Goal: Transaction & Acquisition: Obtain resource

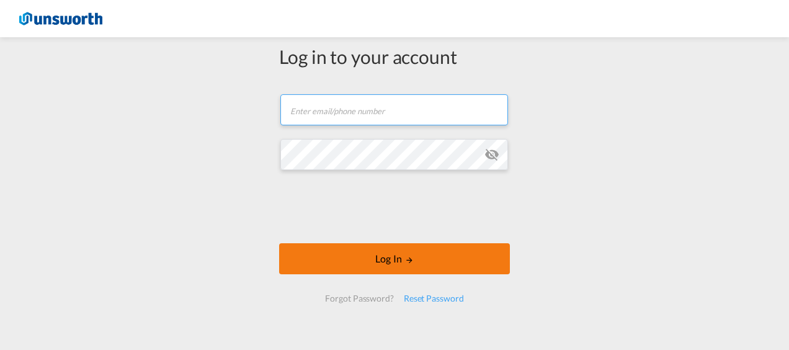
type input "[EMAIL_ADDRESS][PERSON_NAME][DOMAIN_NAME]"
click at [376, 257] on button "Log In" at bounding box center [394, 258] width 231 height 31
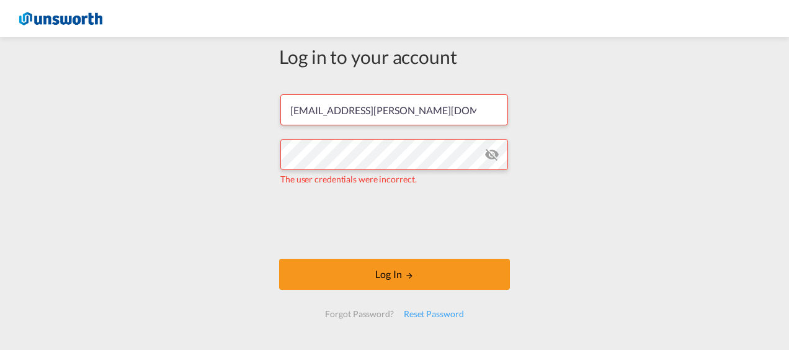
click at [489, 155] on md-icon "icon-eye-off" at bounding box center [491, 154] width 15 height 15
click at [488, 154] on md-icon "icon-eye-off" at bounding box center [491, 154] width 15 height 15
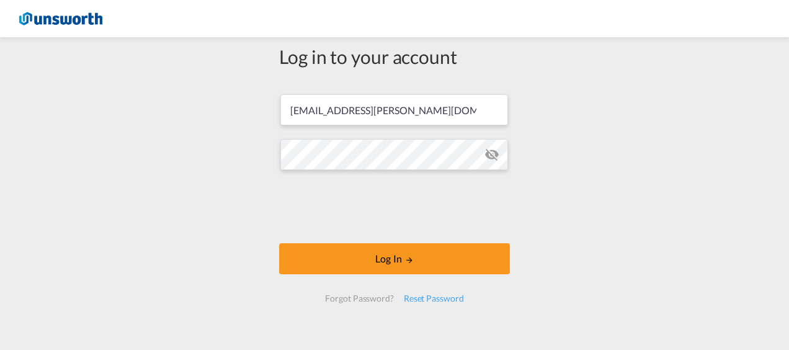
click at [528, 248] on div "Log in to your account [EMAIL_ADDRESS][PERSON_NAME][DOMAIN_NAME] Log In Forgot …" at bounding box center [394, 194] width 789 height 303
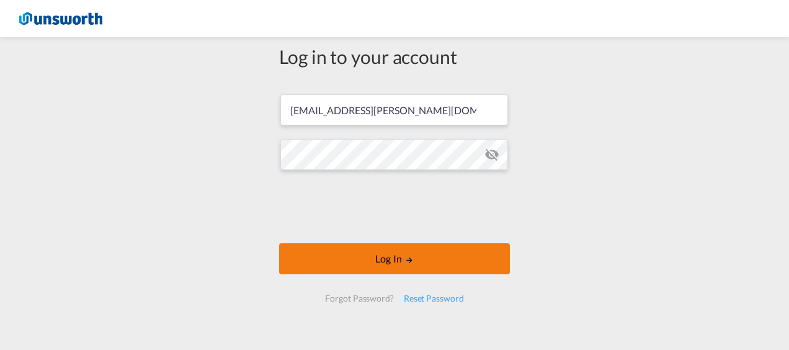
click at [374, 259] on button "Log In" at bounding box center [394, 258] width 231 height 31
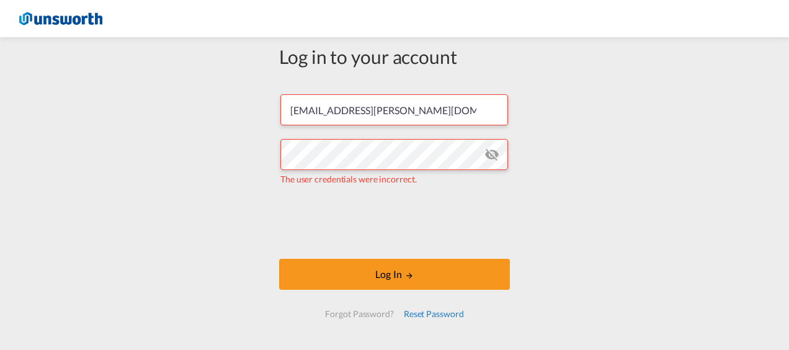
click at [420, 311] on div "Reset Password" at bounding box center [434, 314] width 70 height 22
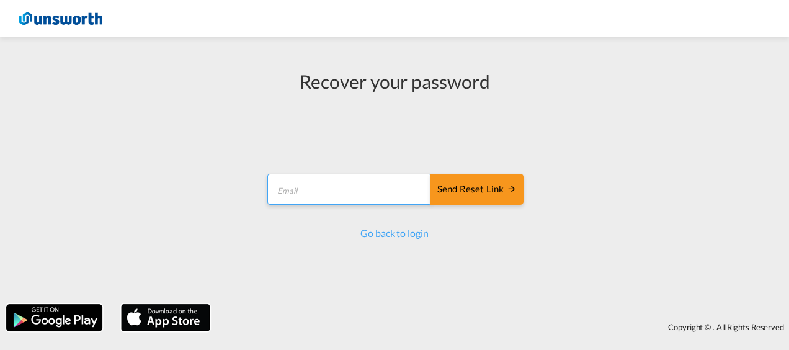
click at [378, 193] on input "email" at bounding box center [349, 189] width 164 height 31
type input "[EMAIL_ADDRESS][PERSON_NAME][DOMAIN_NAME]"
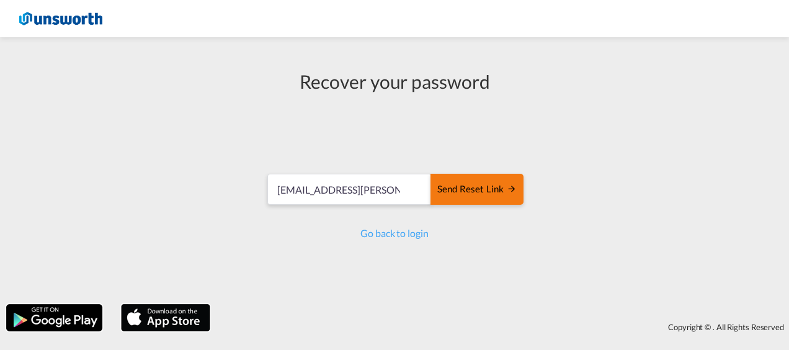
click at [486, 190] on div "Send reset link" at bounding box center [476, 189] width 79 height 14
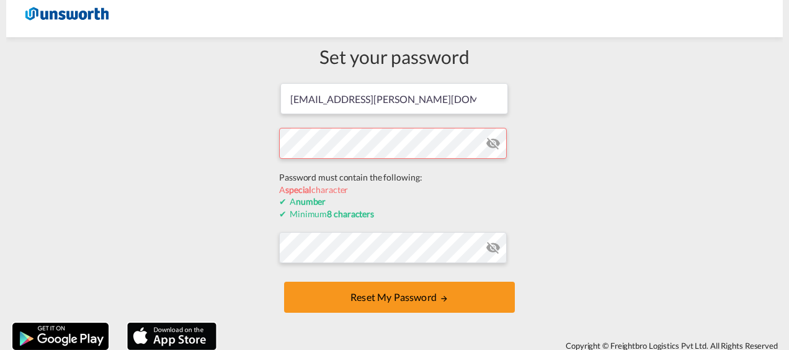
click at [300, 170] on form "[EMAIL_ADDRESS][PERSON_NAME][DOMAIN_NAME] Password must contain the following: …" at bounding box center [394, 199] width 231 height 234
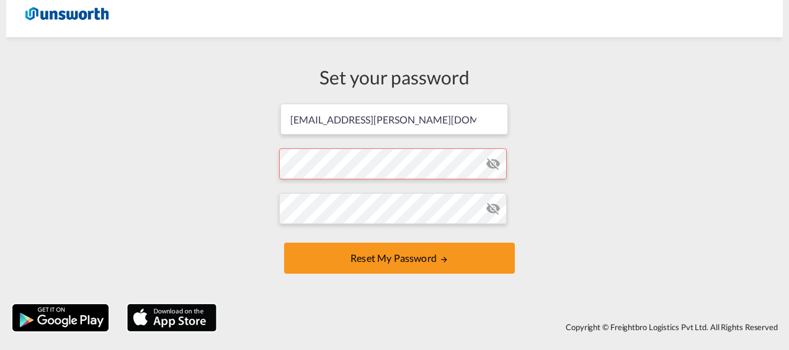
click at [490, 143] on form "[EMAIL_ADDRESS][PERSON_NAME][DOMAIN_NAME] Password must contain the following: …" at bounding box center [394, 189] width 231 height 175
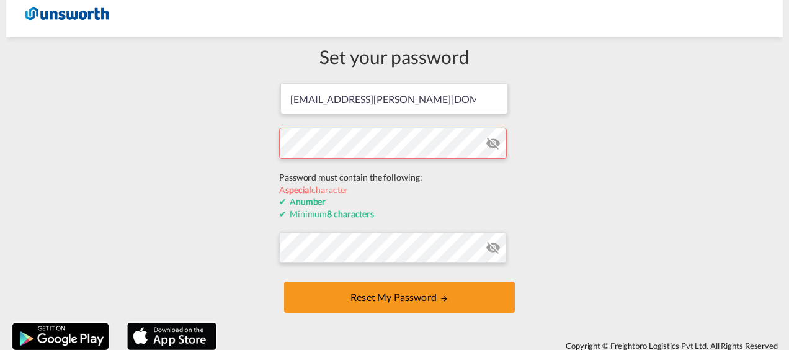
click at [288, 167] on form "[EMAIL_ADDRESS][PERSON_NAME][DOMAIN_NAME] Password must contain the following: …" at bounding box center [394, 199] width 231 height 234
click at [490, 143] on form "sl@unsworth.uk Password must contain the following: A special character A numbe…" at bounding box center [394, 199] width 231 height 234
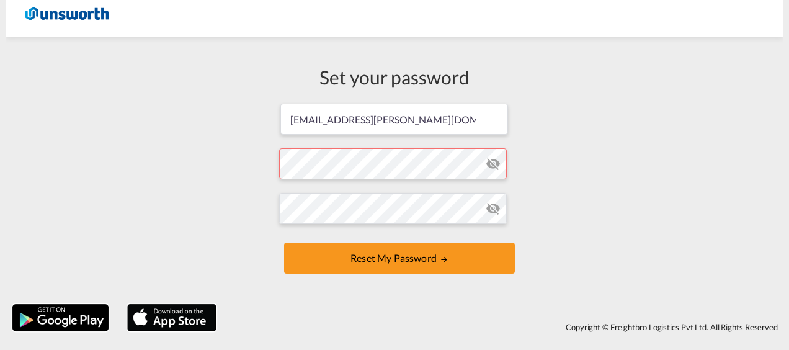
click at [319, 170] on form "sl@unsworth.uk Password must contain the following: A special character A numbe…" at bounding box center [394, 189] width 231 height 175
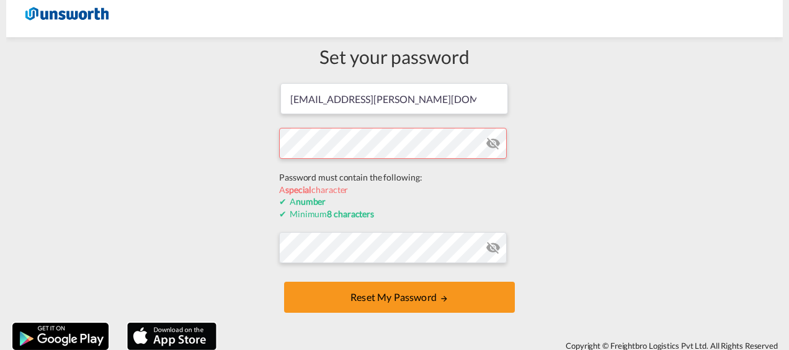
click at [539, 210] on div "Set your password sl@unsworth.uk Password must contain the following: A special…" at bounding box center [394, 179] width 776 height 273
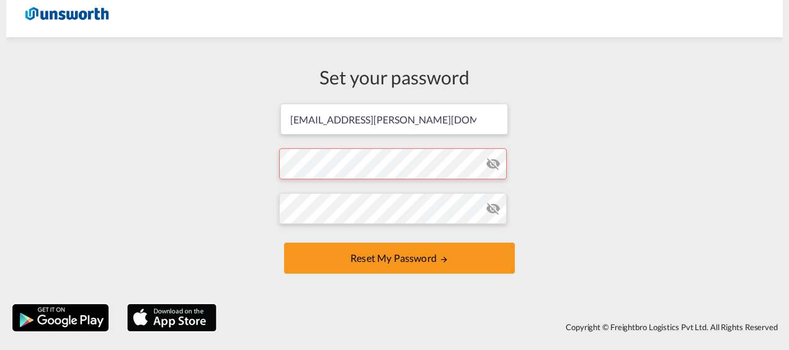
drag, startPoint x: 591, startPoint y: 182, endPoint x: 590, endPoint y: 191, distance: 8.7
click at [591, 182] on div "Set your password sl@unsworth.uk Password must contain the following: A special…" at bounding box center [394, 170] width 776 height 254
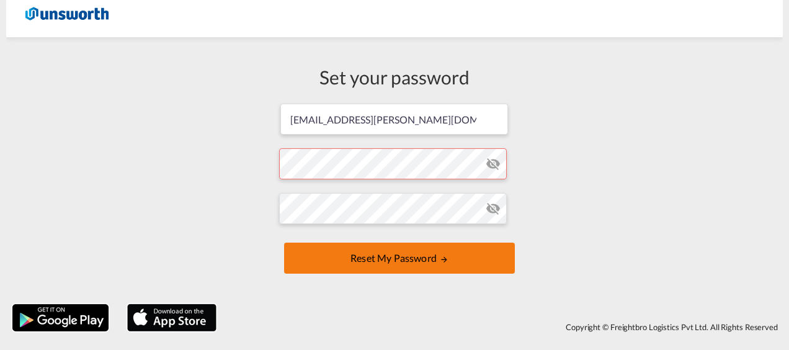
click at [405, 259] on button "Reset my password" at bounding box center [399, 257] width 231 height 31
click at [396, 255] on button "Reset my password" at bounding box center [399, 257] width 231 height 31
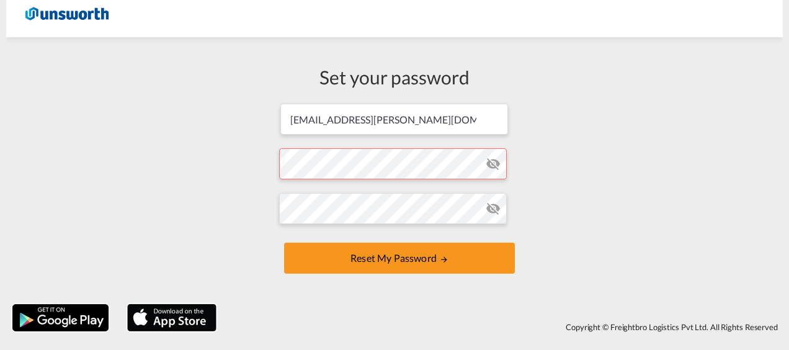
click at [355, 166] on form "sl@unsworth.uk Password must contain the following: A special character A numbe…" at bounding box center [394, 189] width 231 height 175
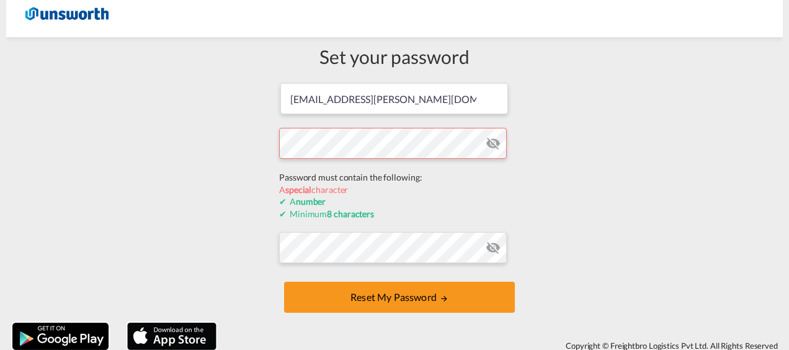
click at [251, 141] on div "Set your password sl@unsworth.uk Password must contain the following: A special…" at bounding box center [394, 179] width 776 height 273
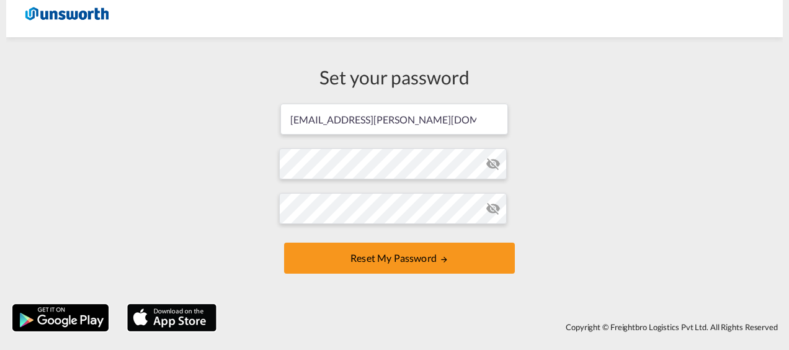
click at [585, 218] on div "Set your password sl@unsworth.uk Password must contain the following: A special…" at bounding box center [394, 170] width 776 height 254
click at [272, 211] on div "Set your password sl@unsworth.uk Password must contain the following: A special…" at bounding box center [394, 170] width 249 height 254
click at [569, 224] on div "Set your password sl@unsworth.uk Password must contain the following: A special…" at bounding box center [394, 170] width 776 height 254
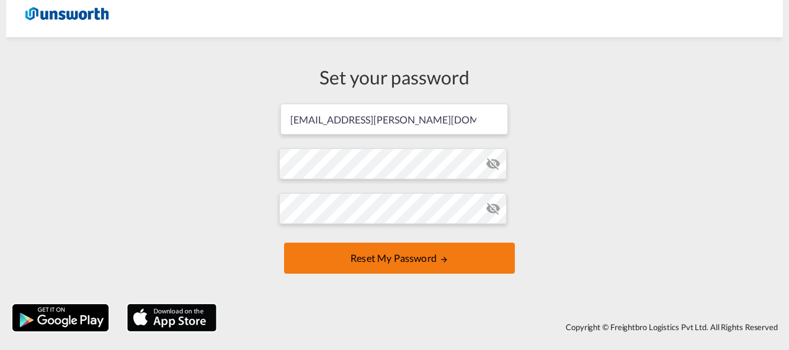
click at [407, 262] on button "Reset my password" at bounding box center [399, 257] width 231 height 31
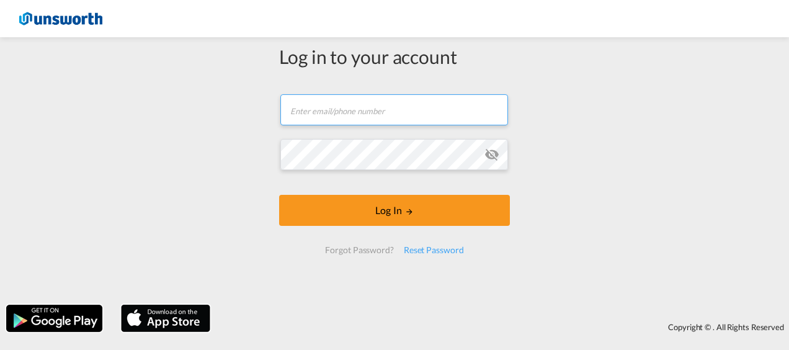
type input "[EMAIL_ADDRESS][PERSON_NAME][DOMAIN_NAME]"
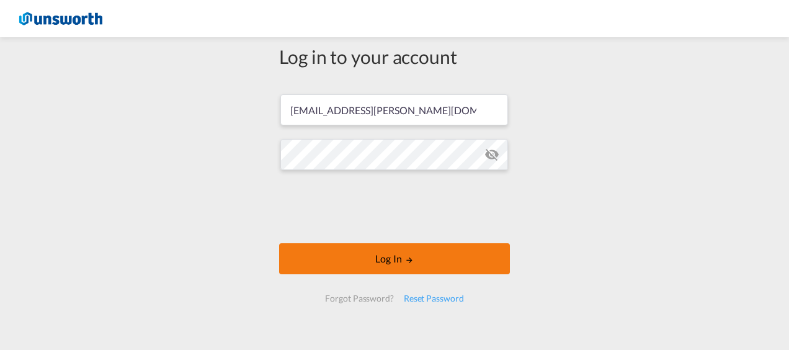
click at [374, 260] on button "Log In" at bounding box center [394, 258] width 231 height 31
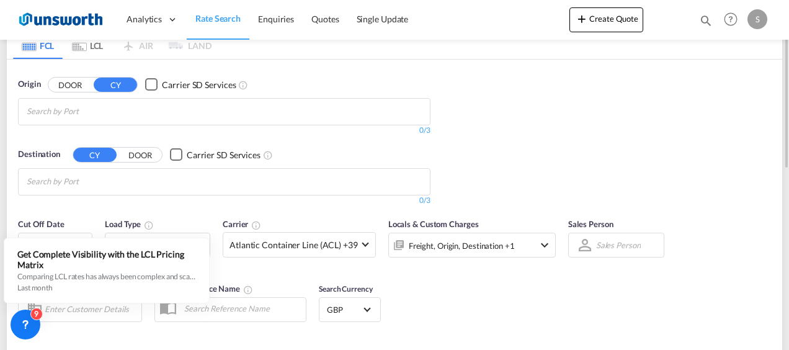
scroll to position [62, 0]
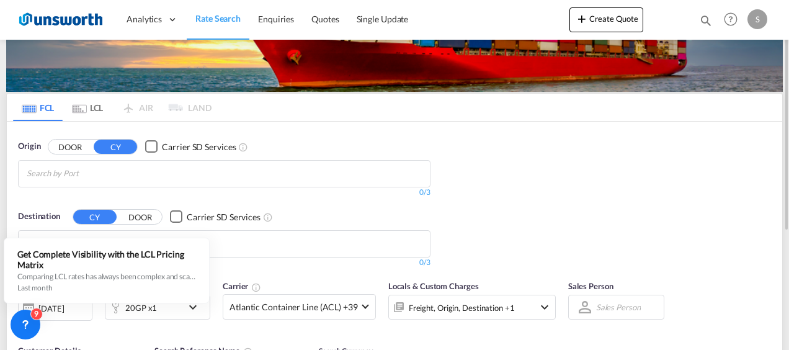
click at [154, 147] on div "Checkbox No Ink" at bounding box center [151, 146] width 12 height 12
click at [150, 148] on div "Checkbox No Ink" at bounding box center [151, 146] width 12 height 12
click at [154, 147] on div "Checkbox No Ink" at bounding box center [151, 146] width 12 height 12
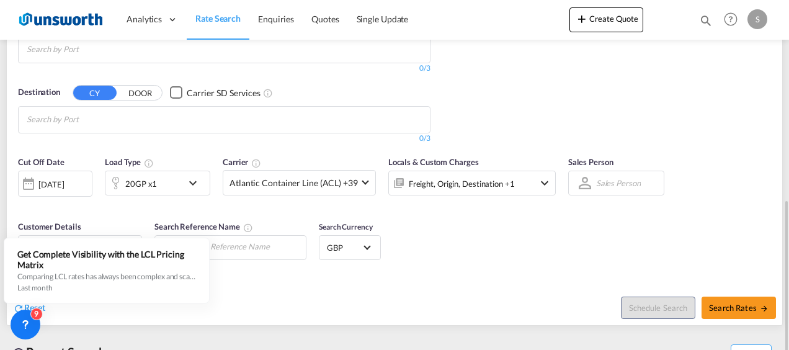
scroll to position [248, 0]
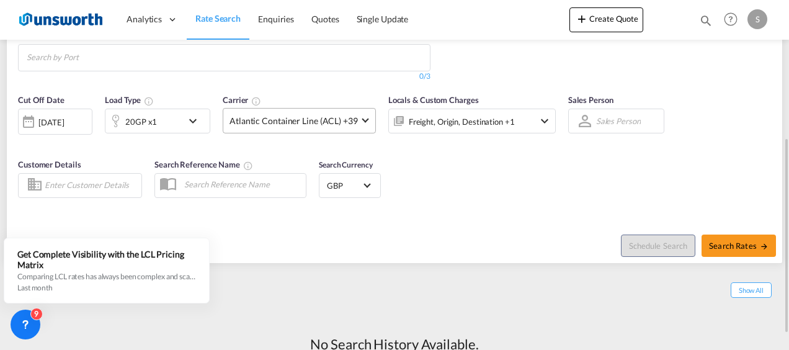
click at [365, 120] on md-select-value "Atlantic Container Line (ACL) +39" at bounding box center [299, 120] width 152 height 24
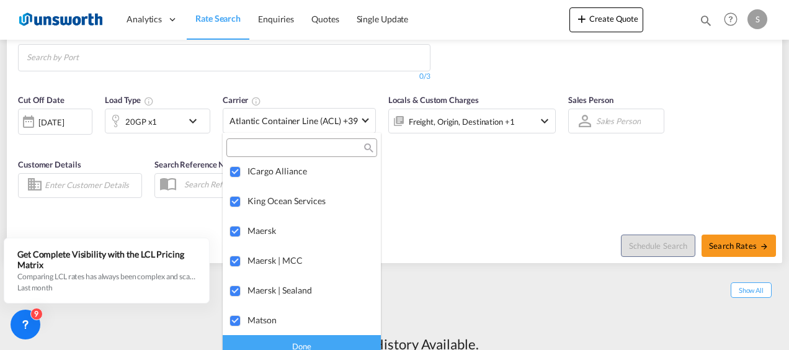
scroll to position [1387, 0]
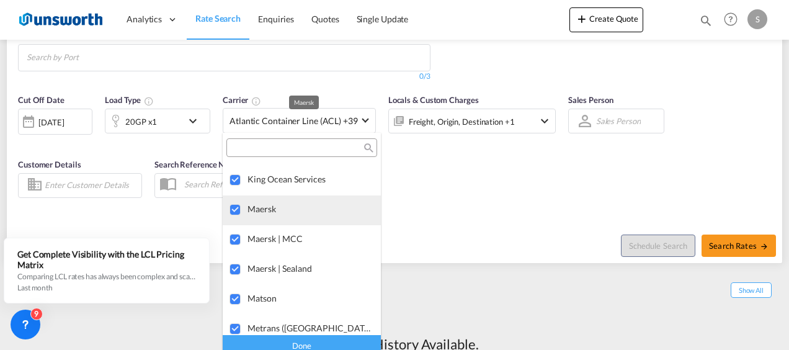
click at [264, 206] on div "Maersk" at bounding box center [308, 208] width 123 height 11
click at [266, 206] on div "Maersk" at bounding box center [308, 208] width 123 height 11
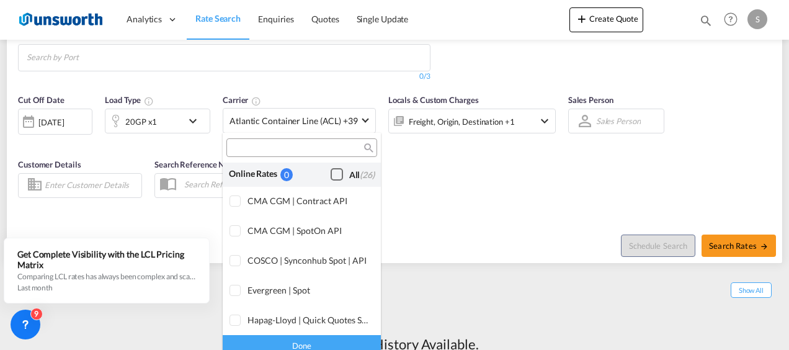
scroll to position [0, 0]
click at [330, 175] on div "Checkbox No Ink" at bounding box center [336, 175] width 12 height 12
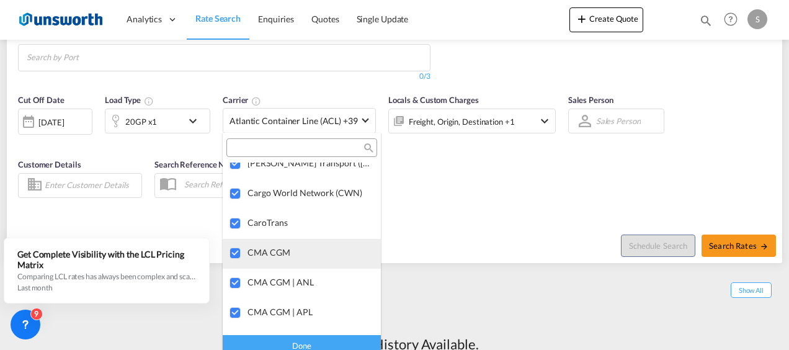
scroll to position [744, 0]
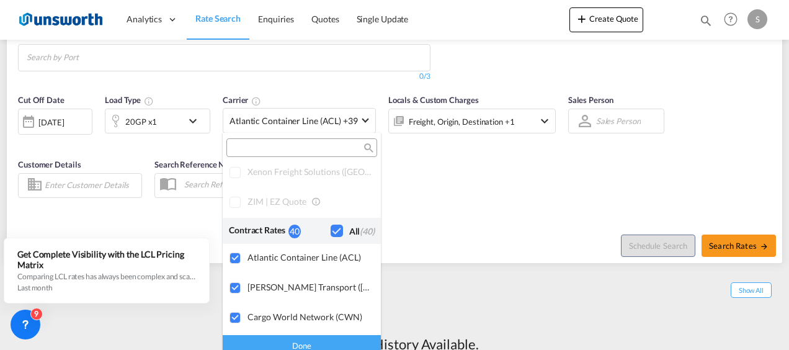
click at [330, 229] on div "Checkbox No Ink" at bounding box center [336, 230] width 12 height 12
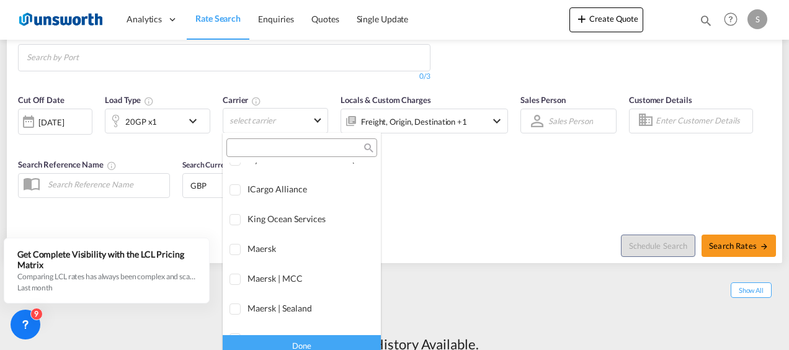
scroll to position [1426, 0]
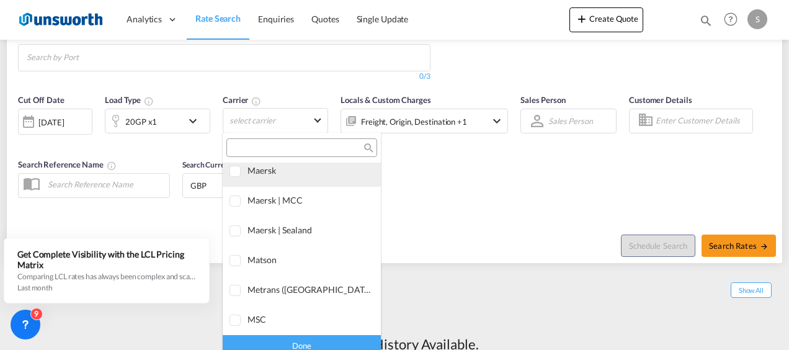
drag, startPoint x: 234, startPoint y: 172, endPoint x: 263, endPoint y: 182, distance: 30.2
click at [234, 172] on div at bounding box center [235, 172] width 12 height 12
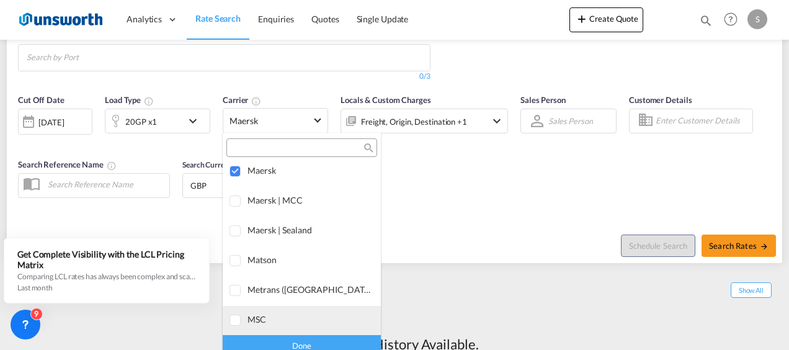
click at [239, 319] on div at bounding box center [235, 320] width 12 height 12
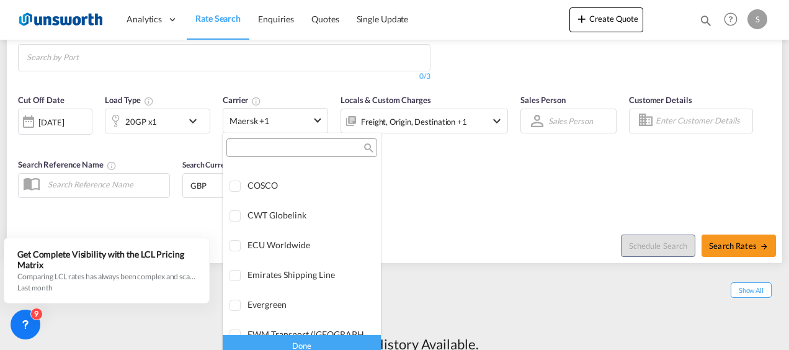
scroll to position [1116, 0]
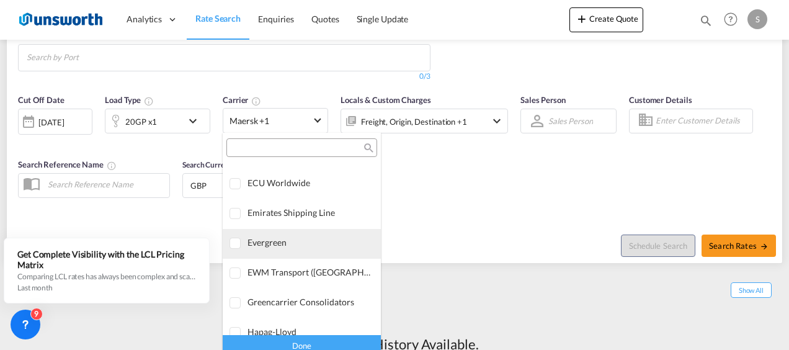
click at [237, 244] on div at bounding box center [235, 243] width 12 height 12
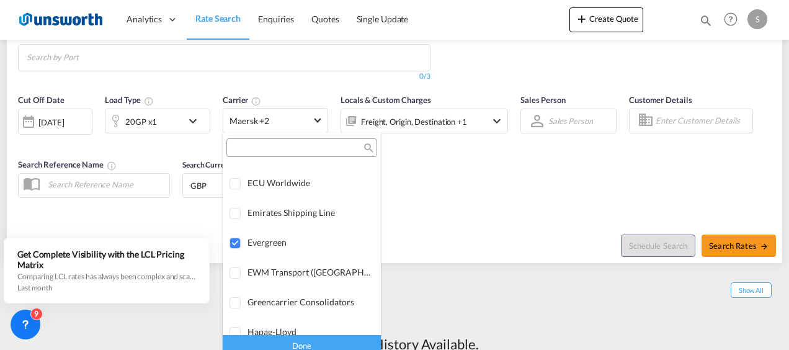
click at [319, 338] on div "Done" at bounding box center [302, 345] width 158 height 22
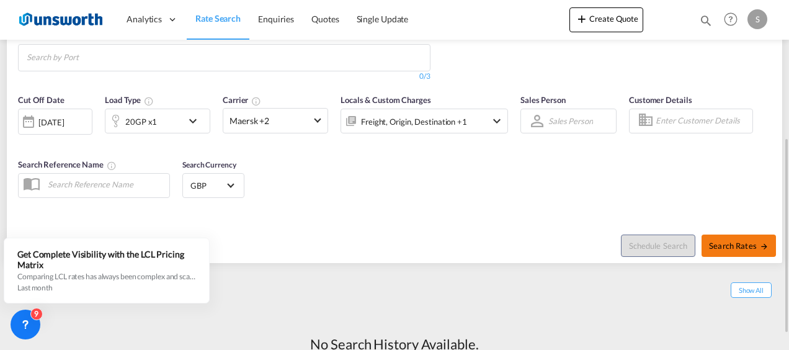
click at [722, 244] on span "Search Rates" at bounding box center [739, 246] width 60 height 10
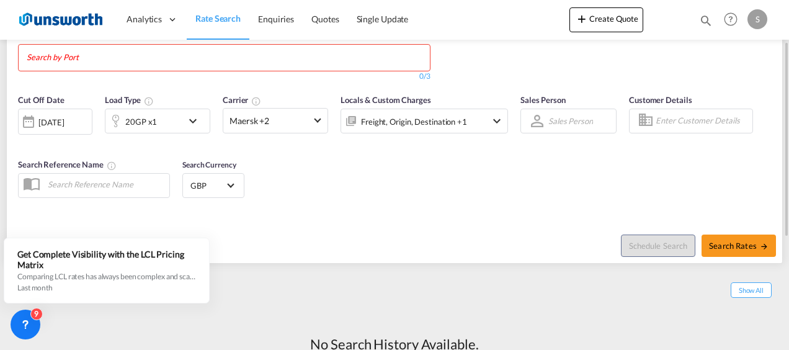
scroll to position [186, 0]
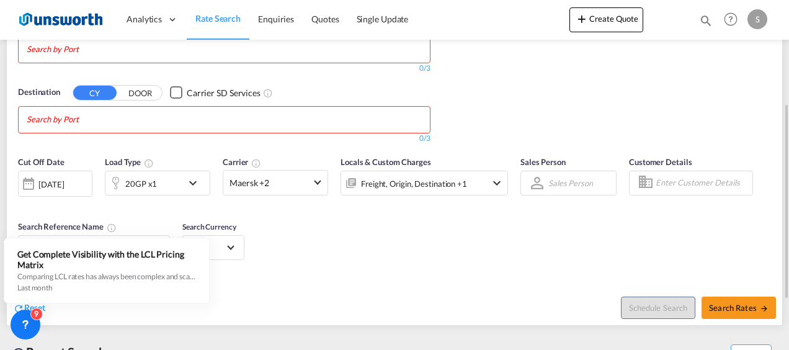
click at [175, 92] on div "Checkbox No Ink" at bounding box center [176, 92] width 12 height 12
click at [399, 242] on div "Cut Off Date 26 Sep 2025 26/09/2025 Load Type 20GP x1 Carrier Maersk +2 Locals …" at bounding box center [394, 209] width 775 height 121
click at [721, 303] on span "Search Rates" at bounding box center [739, 308] width 60 height 10
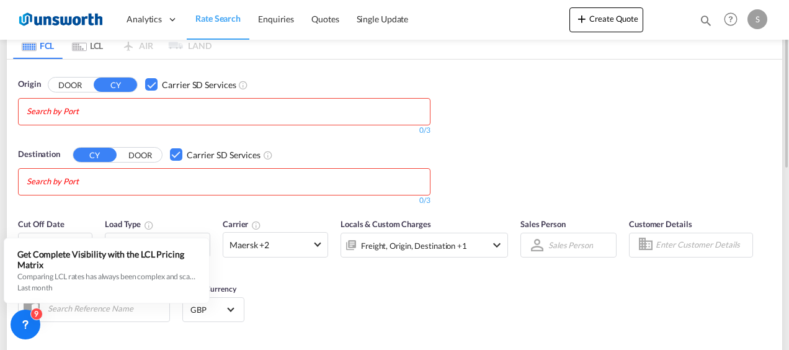
scroll to position [62, 0]
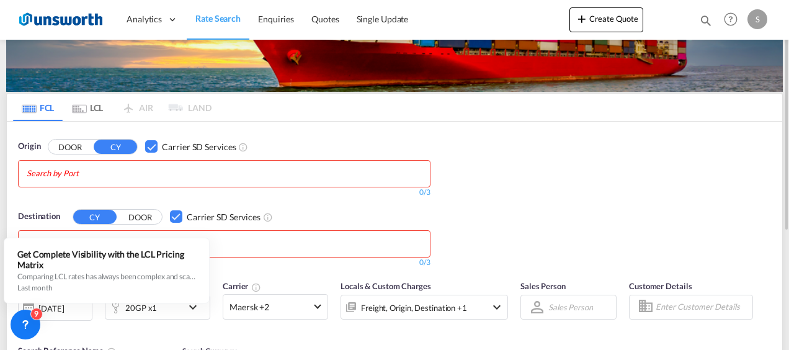
click at [153, 146] on div "Checkbox No Ink" at bounding box center [151, 146] width 12 height 12
click at [176, 216] on div "Checkbox No Ink" at bounding box center [176, 216] width 12 height 12
click at [126, 174] on input "Chips input." at bounding box center [86, 174] width 118 height 20
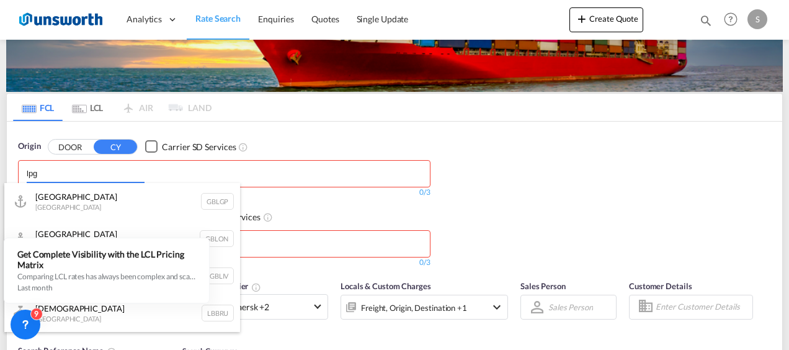
type input "lpg"
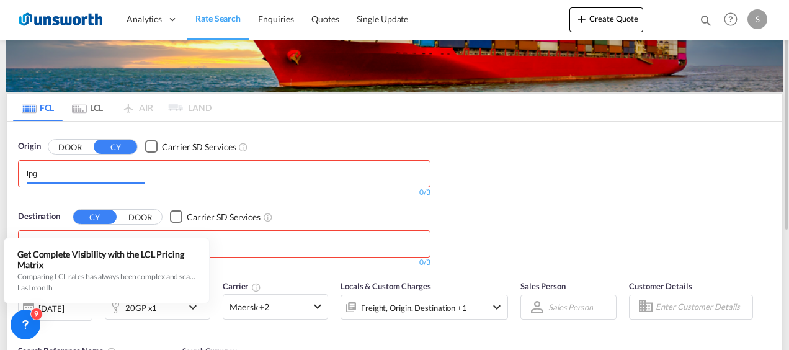
click at [86, 171] on input "lpg" at bounding box center [86, 174] width 118 height 20
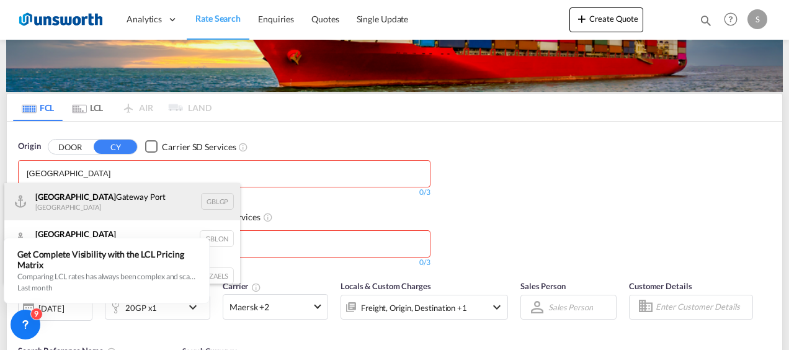
type input "london"
click at [66, 195] on div "London Gateway Port United Kingdom GBLGP" at bounding box center [122, 201] width 236 height 37
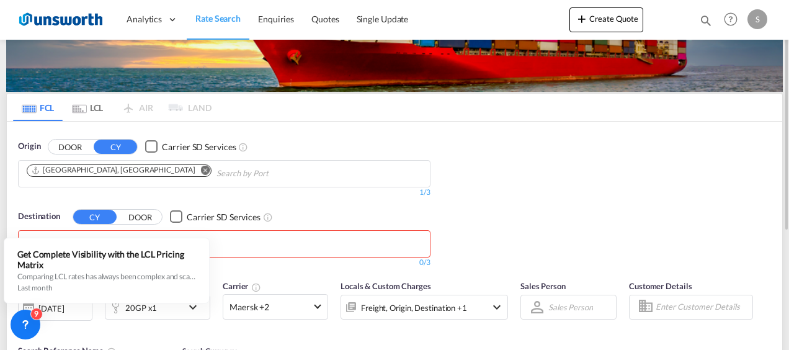
click at [272, 244] on md-chips at bounding box center [224, 244] width 411 height 26
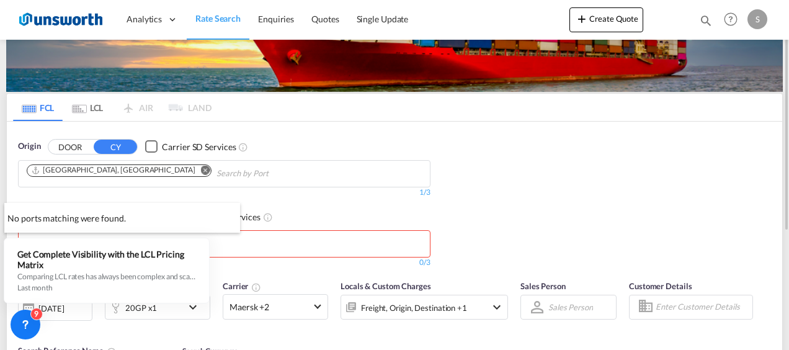
drag, startPoint x: 272, startPoint y: 244, endPoint x: 231, endPoint y: 242, distance: 41.0
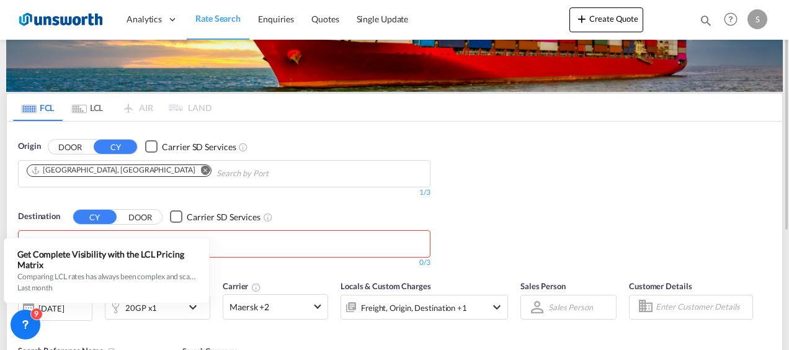
click at [145, 323] on div "Cut Off Date 26 Sep 2025 26/09/2025 Load Type 20GP x1 Carrier Maersk +2 Locals …" at bounding box center [263, 306] width 490 height 52
click at [245, 267] on div "Destination CY DOOR Carrier SD Services 0/3 0/" at bounding box center [224, 239] width 425 height 70
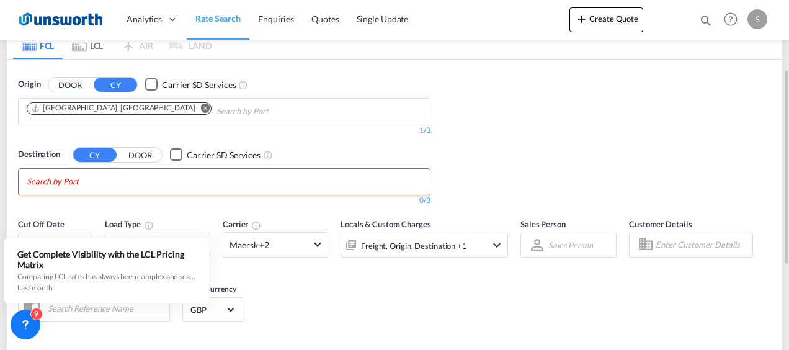
scroll to position [186, 0]
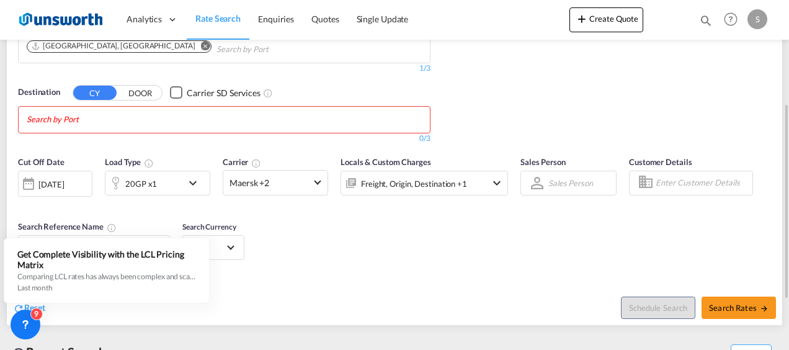
click at [104, 119] on input "Chips input." at bounding box center [86, 120] width 118 height 20
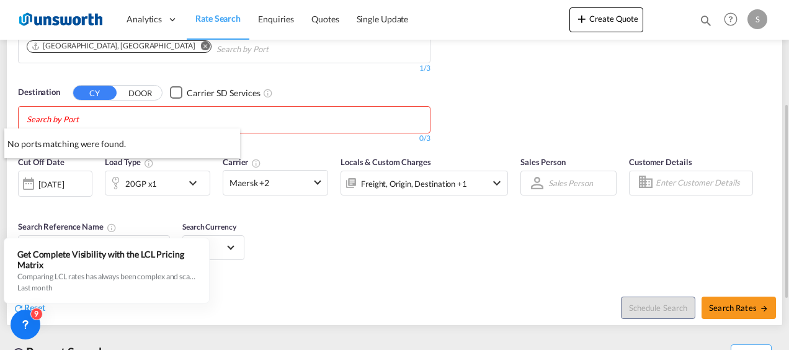
paste input "LE14 2SB"
type input "LE14 2SB"
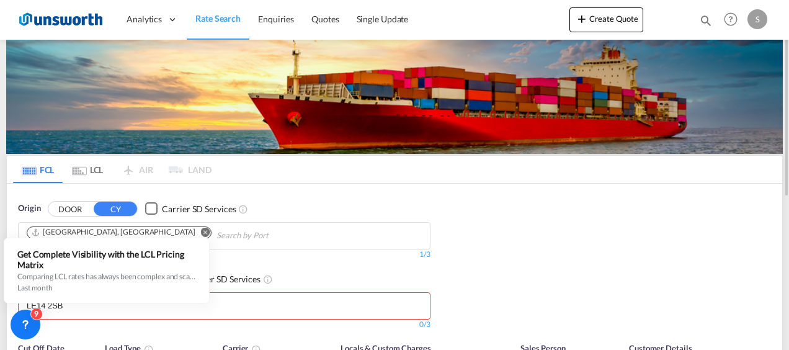
scroll to position [62, 0]
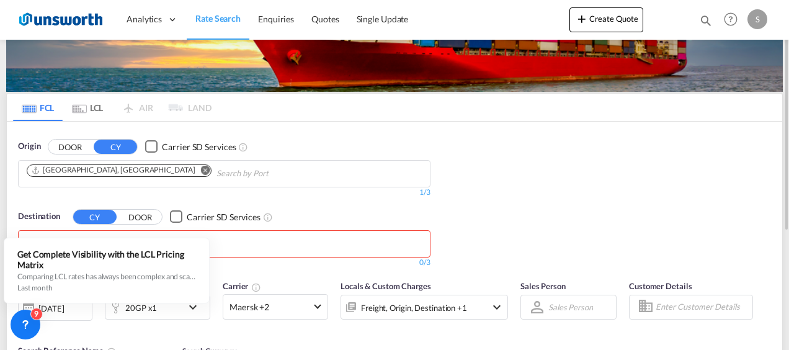
click at [201, 170] on md-icon "Remove" at bounding box center [205, 169] width 9 height 9
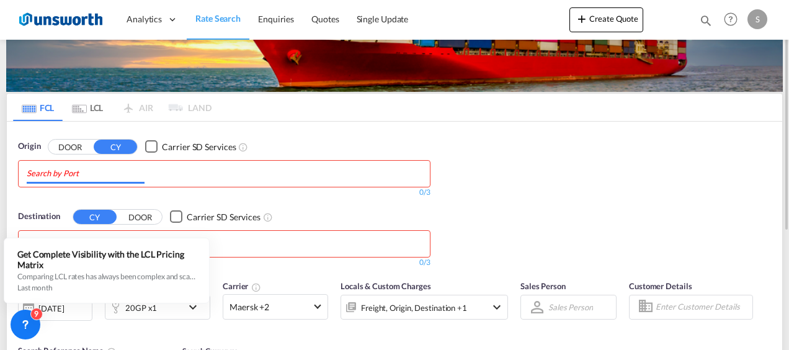
click at [143, 172] on input "Chips input." at bounding box center [86, 174] width 118 height 20
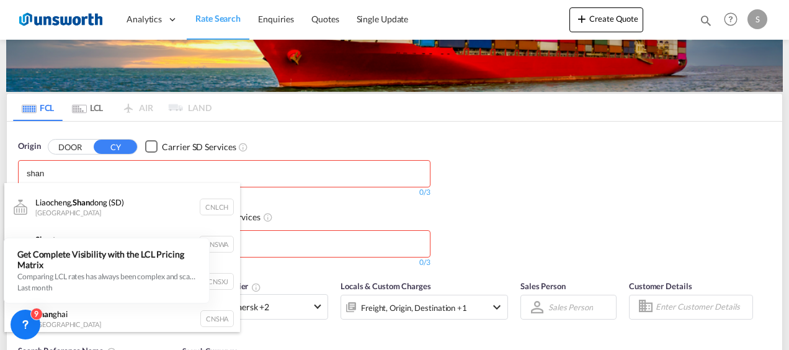
scroll to position [141, 0]
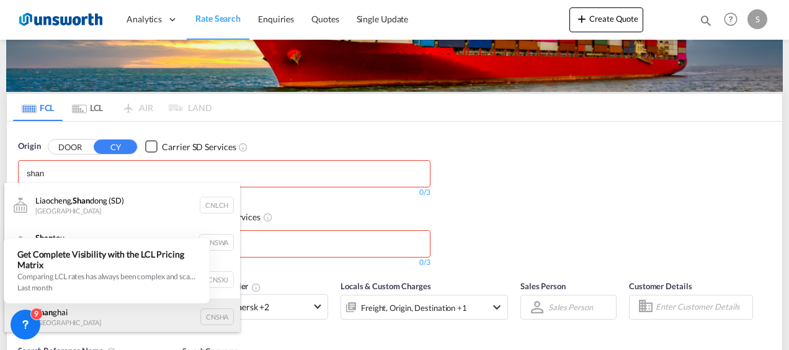
type input "shan"
click at [114, 315] on div "Shan ghai China CNSHA" at bounding box center [122, 316] width 236 height 37
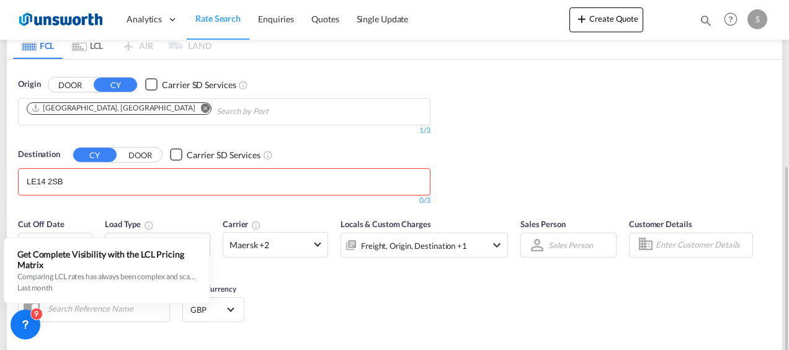
scroll to position [186, 0]
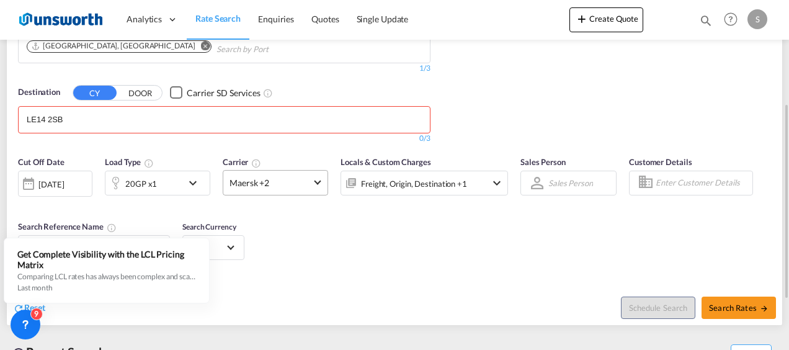
click at [316, 180] on span at bounding box center [317, 181] width 7 height 7
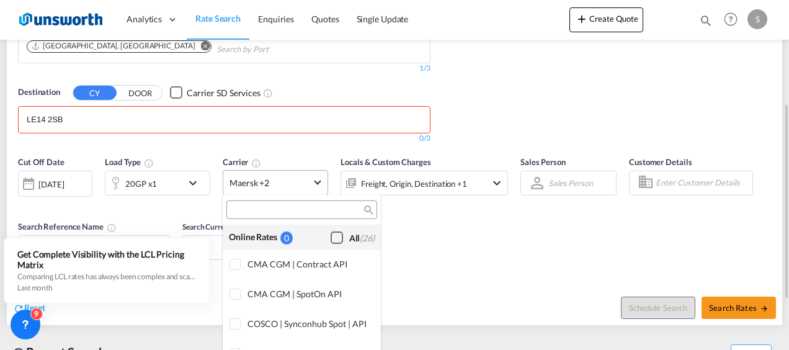
scroll to position [1115, 0]
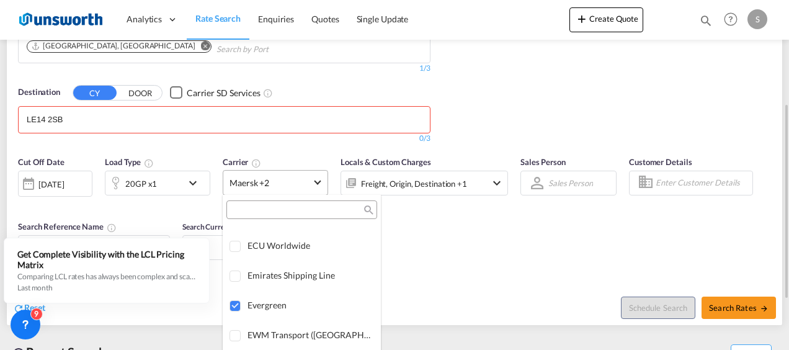
click at [316, 180] on md-backdrop at bounding box center [394, 175] width 789 height 350
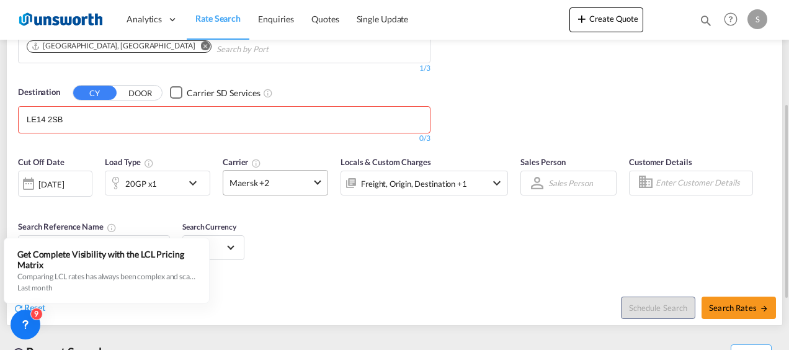
click at [316, 180] on span at bounding box center [317, 181] width 7 height 7
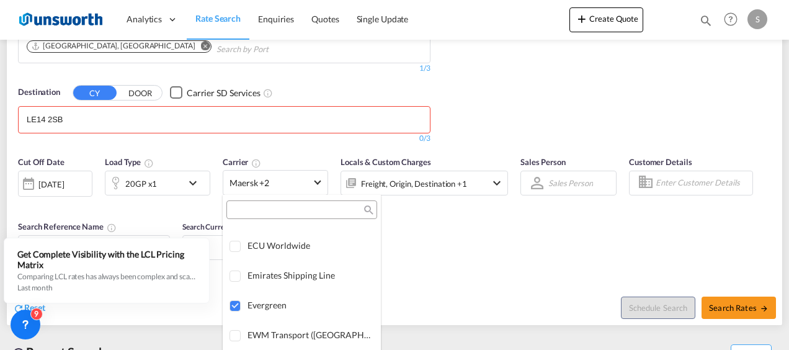
click at [427, 275] on md-backdrop at bounding box center [394, 175] width 789 height 350
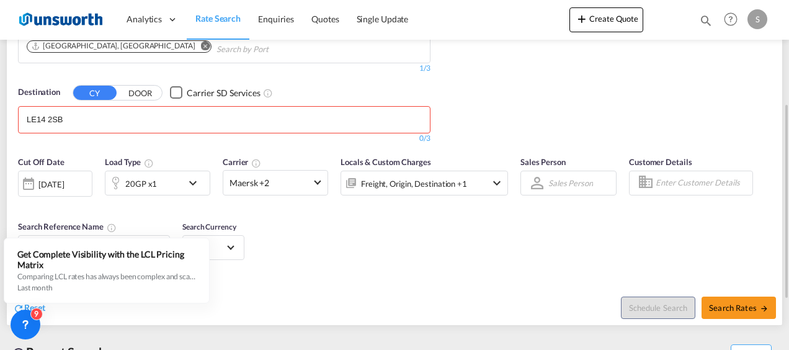
click at [544, 182] on div at bounding box center [537, 183] width 20 height 22
click at [554, 182] on md-select "Sales Person Select Sales Person No results found" at bounding box center [570, 182] width 47 height 17
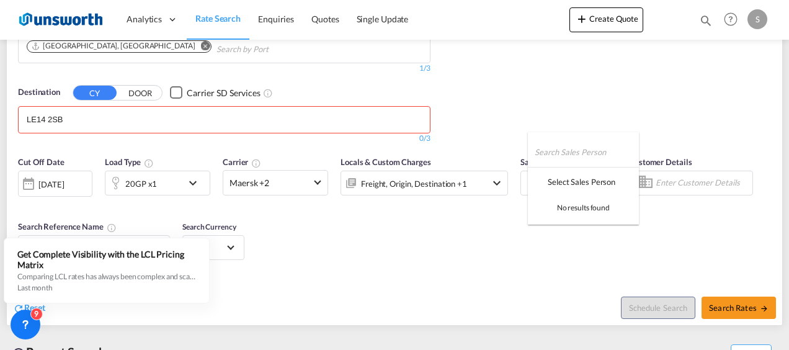
click at [522, 247] on md-backdrop at bounding box center [394, 175] width 789 height 350
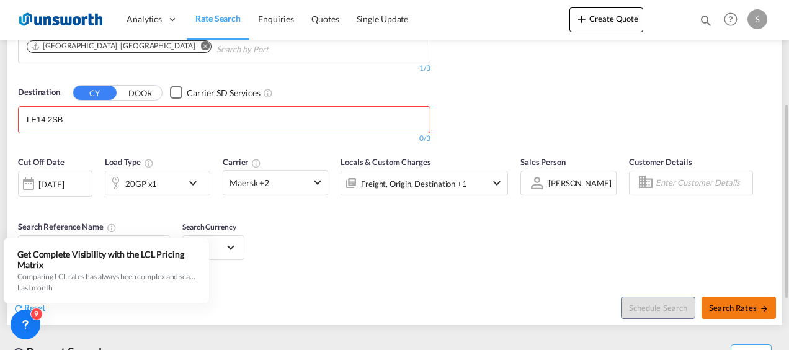
click at [722, 307] on span "Search Rates" at bounding box center [739, 308] width 60 height 10
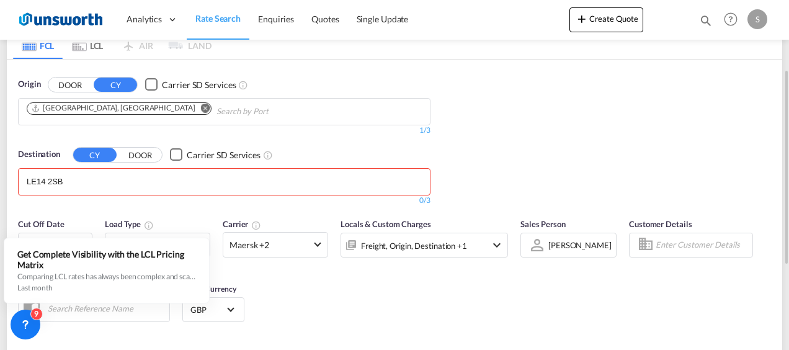
click at [348, 281] on div "Cut Off Date 26 Sep 2025 26/09/2025 Load Type 20GP x1 Carrier Maersk +2 Locals …" at bounding box center [394, 271] width 775 height 121
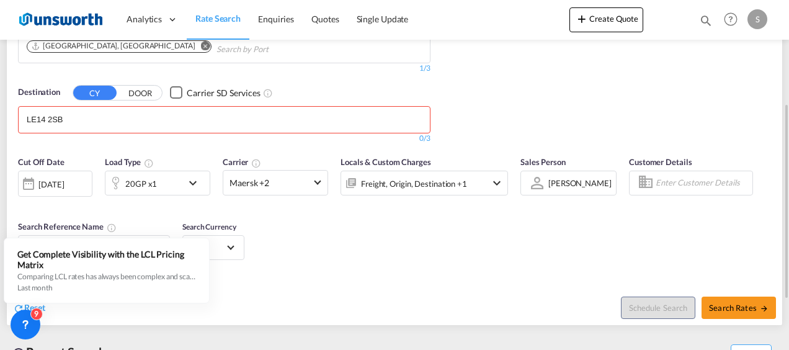
scroll to position [248, 0]
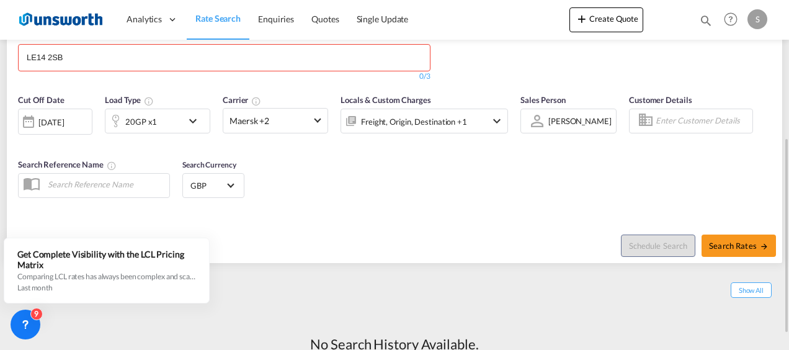
click at [29, 118] on div at bounding box center [29, 121] width 20 height 25
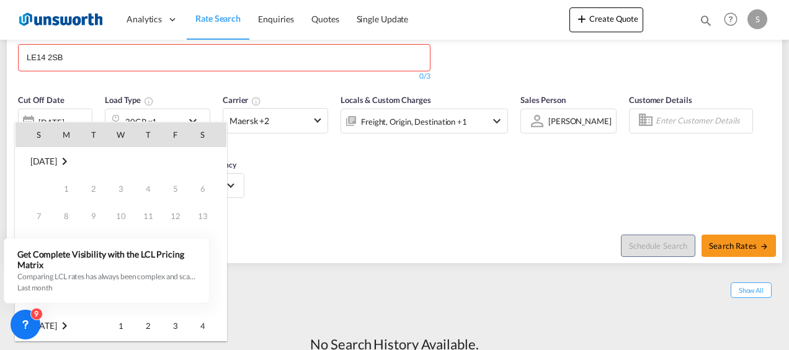
click at [72, 159] on md-icon "September 2025" at bounding box center [64, 161] width 15 height 15
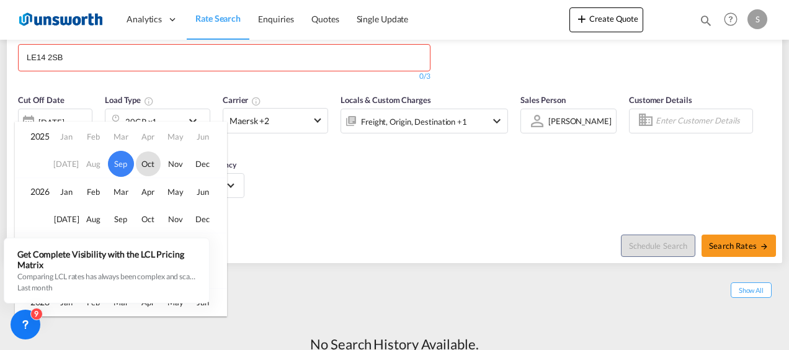
click at [144, 165] on span "Oct" at bounding box center [148, 163] width 25 height 25
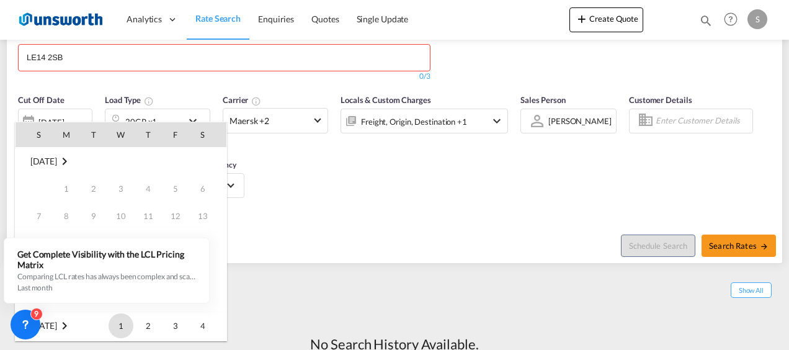
scroll to position [164, 0]
drag, startPoint x: 66, startPoint y: 191, endPoint x: 81, endPoint y: 192, distance: 14.9
click at [67, 191] on span "6" at bounding box center [66, 188] width 25 height 25
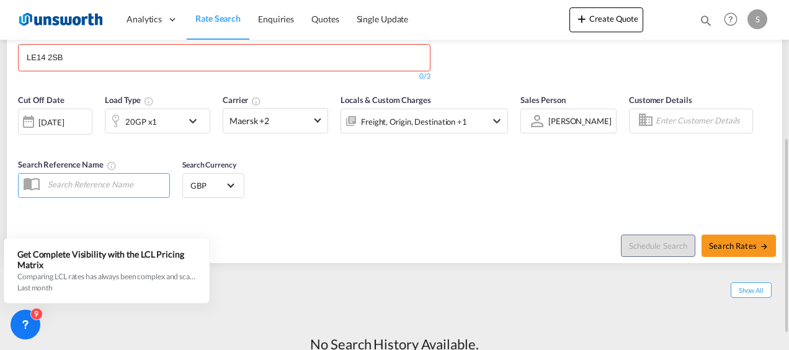
click at [341, 189] on div "Cut Off Date 06 Oct 2025 06/10/2025 Load Type 20GP x1 Carrier Maersk +2 Locals …" at bounding box center [394, 147] width 775 height 121
click at [229, 182] on span "Select Currency: £ GBPUnited Kingdom Pound" at bounding box center [230, 184] width 7 height 7
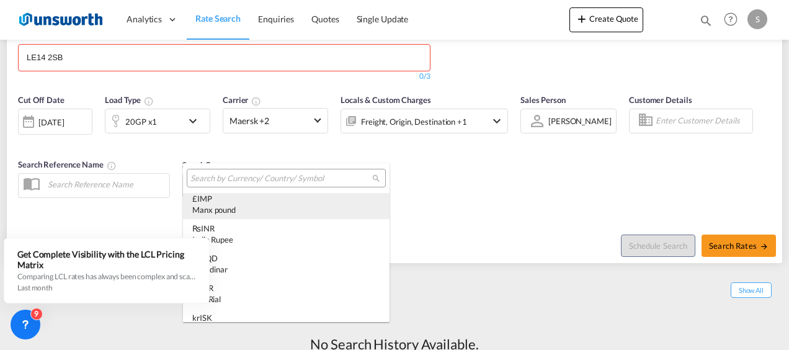
scroll to position [1860, 0]
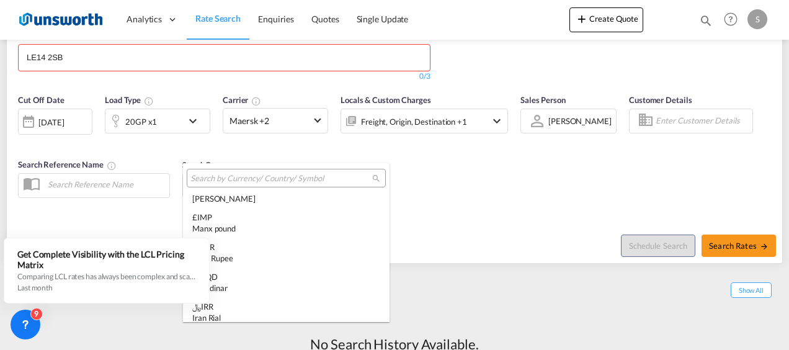
click at [254, 181] on input "search" at bounding box center [281, 178] width 182 height 11
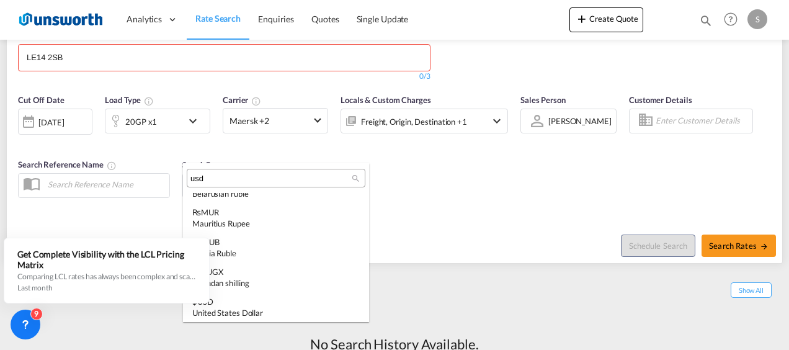
scroll to position [0, 0]
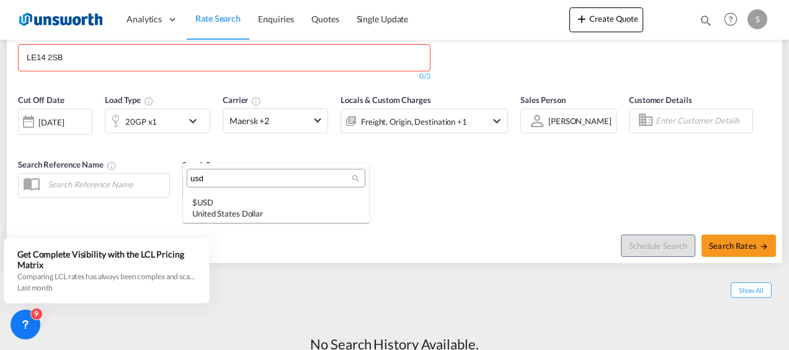
type input "usd"
click at [437, 187] on md-backdrop at bounding box center [394, 175] width 789 height 350
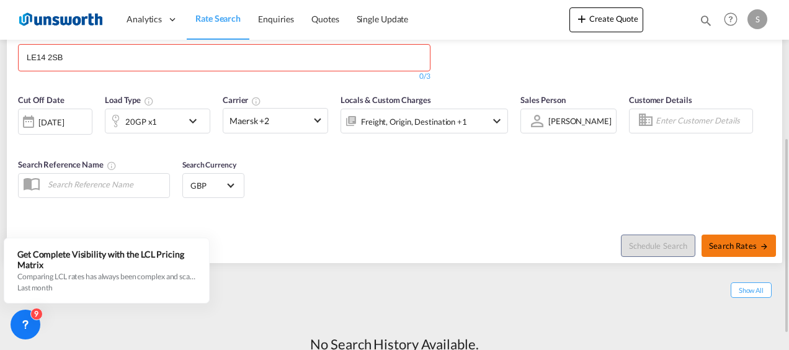
click at [740, 246] on span "Search Rates" at bounding box center [739, 246] width 60 height 10
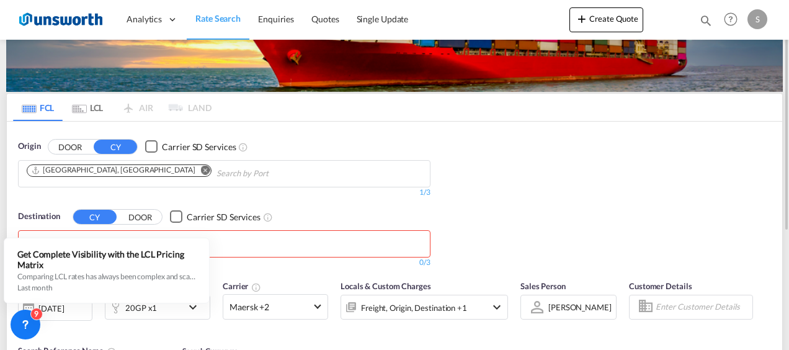
scroll to position [124, 0]
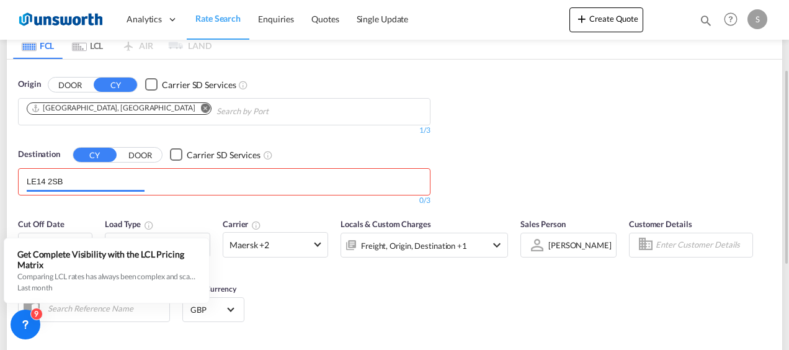
click at [113, 179] on input "LE14 2SB" at bounding box center [86, 182] width 118 height 20
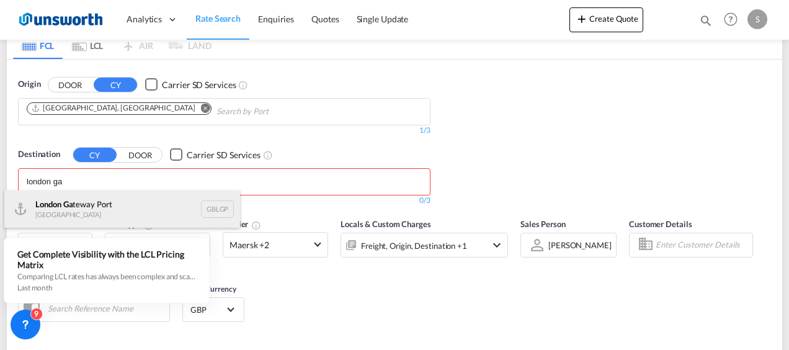
type input "london ga"
click at [131, 215] on div "London Ga teway Port United Kingdom GBLGP" at bounding box center [122, 208] width 236 height 37
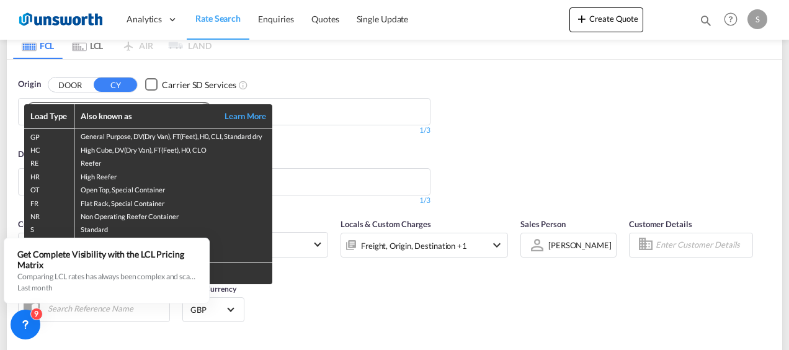
click at [510, 288] on div "Load Type Also known as Learn More GP General Purpose, DV(Dry Van), FT(Feet), H…" at bounding box center [394, 175] width 789 height 350
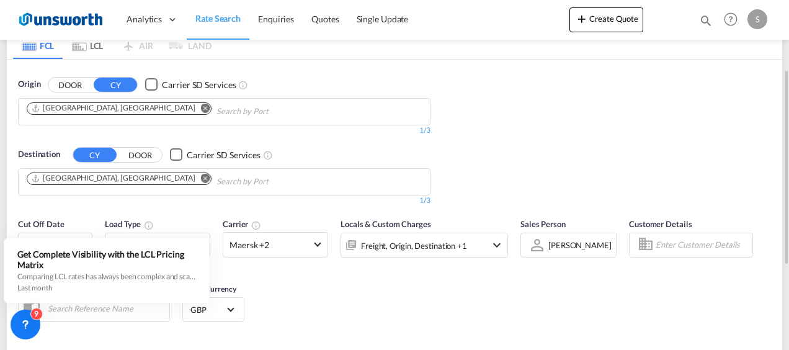
scroll to position [248, 0]
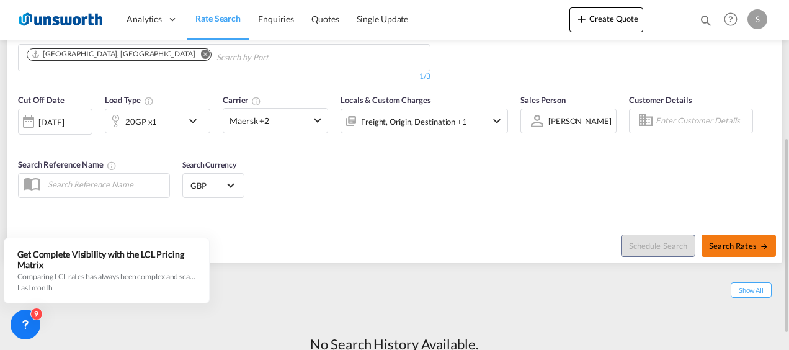
click at [733, 247] on span "Search Rates" at bounding box center [739, 246] width 60 height 10
type input "CNSHA to GBLGP / 6 Oct 2025"
